Goal: Find specific page/section: Find specific page/section

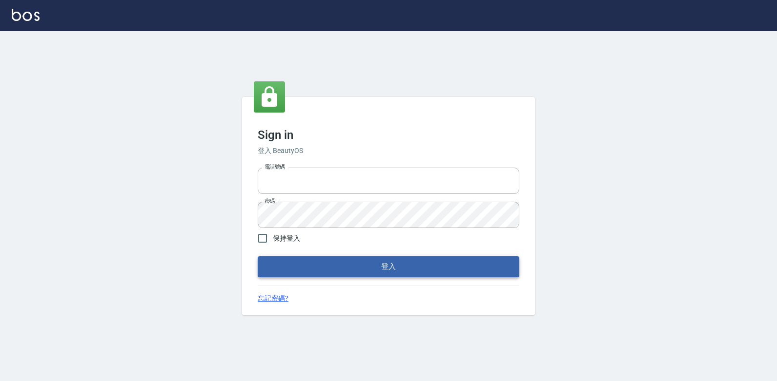
type input "047265856"
click at [398, 262] on button "登入" at bounding box center [388, 267] width 261 height 20
click at [379, 265] on form "電話號碼 [PHONE_NUMBER] 電話號碼 密碼 密碼 保持登入 登入" at bounding box center [388, 220] width 261 height 113
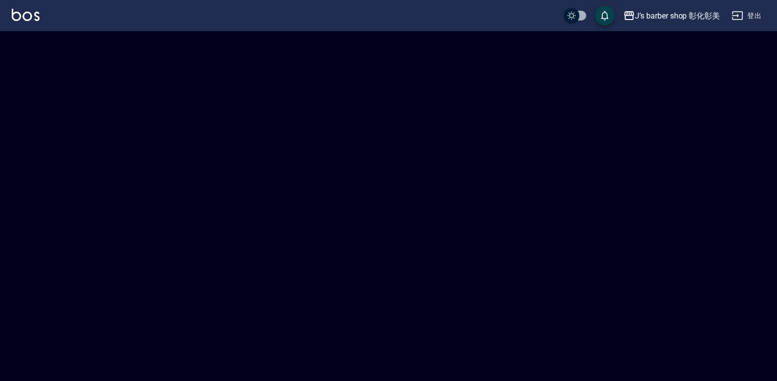
checkbox input "true"
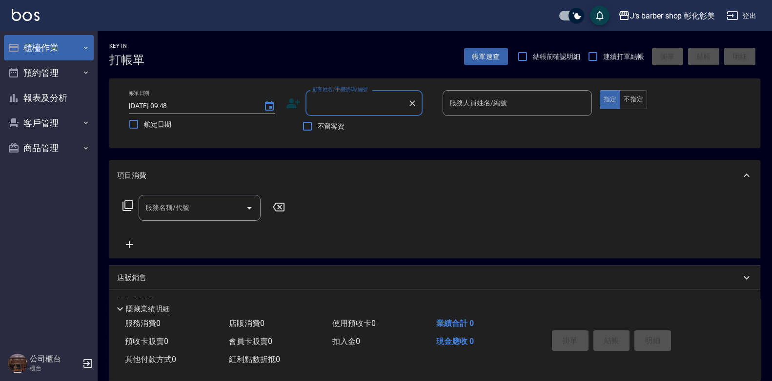
click at [38, 54] on button "櫃檯作業" at bounding box center [49, 47] width 90 height 25
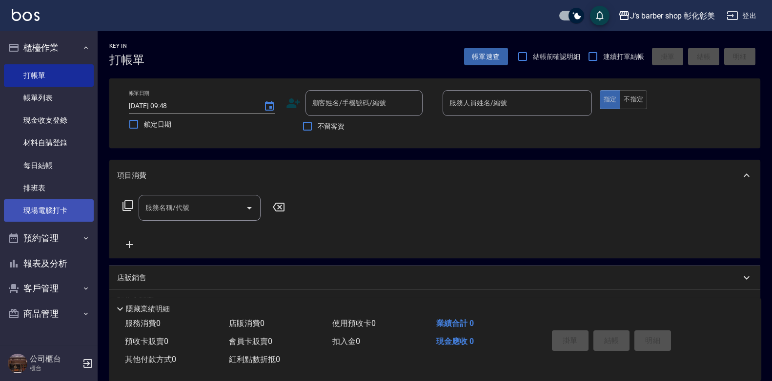
click at [55, 217] on link "現場電腦打卡" at bounding box center [49, 211] width 90 height 22
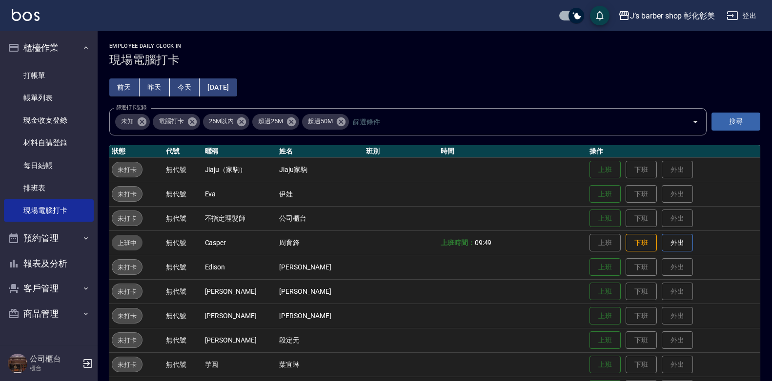
click at [190, 86] on button "今天" at bounding box center [185, 88] width 30 height 18
click at [38, 240] on button "預約管理" at bounding box center [49, 238] width 90 height 25
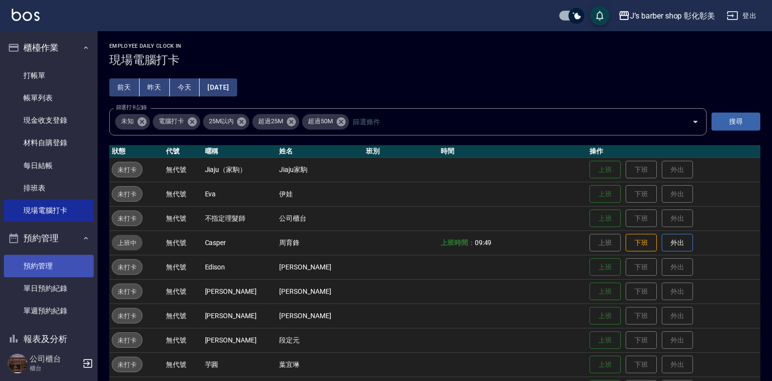
click at [49, 264] on link "預約管理" at bounding box center [49, 266] width 90 height 22
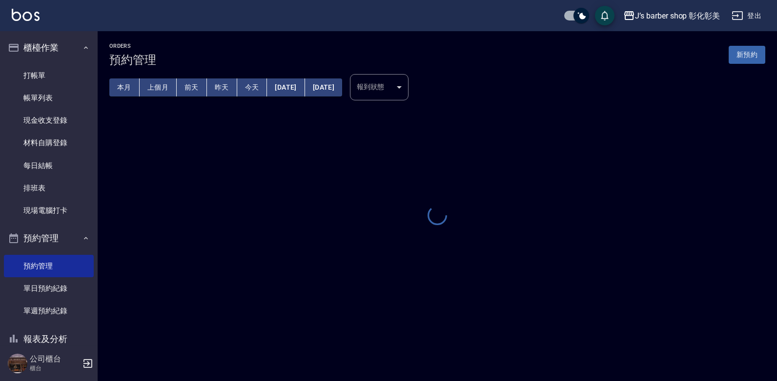
click at [253, 83] on button "今天" at bounding box center [252, 88] width 30 height 18
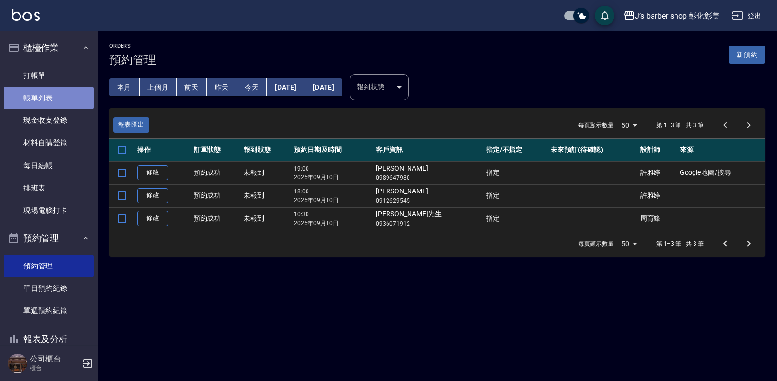
click at [57, 99] on link "帳單列表" at bounding box center [49, 98] width 90 height 22
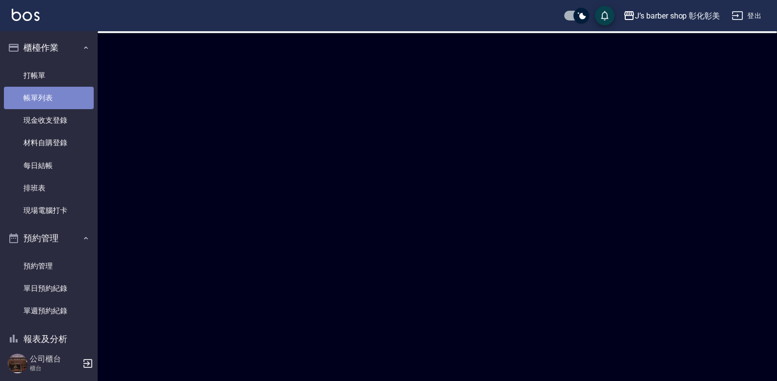
click at [57, 99] on link "帳單列表" at bounding box center [49, 98] width 90 height 22
